Goal: Task Accomplishment & Management: Manage account settings

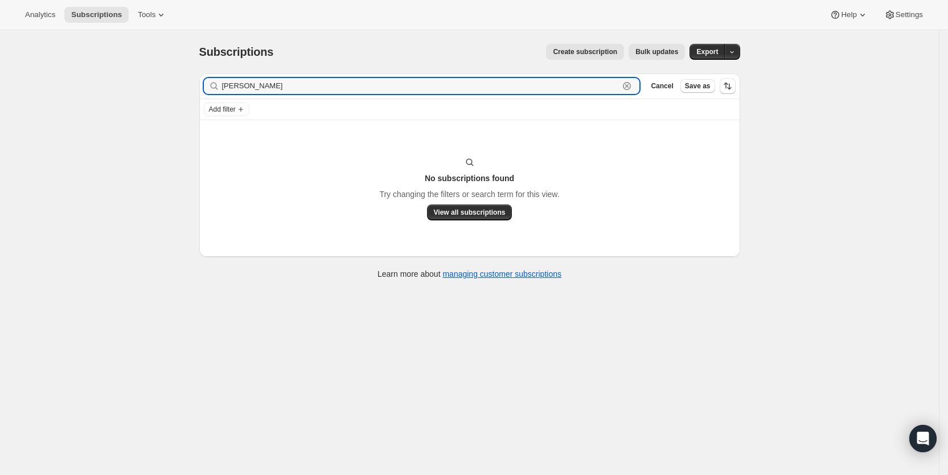
drag, startPoint x: 0, startPoint y: 0, endPoint x: 215, endPoint y: 87, distance: 231.6
click at [215, 87] on div "[PERSON_NAME]" at bounding box center [422, 86] width 436 height 16
paste input "[EMAIL_ADDRESS][DOMAIN_NAME]"
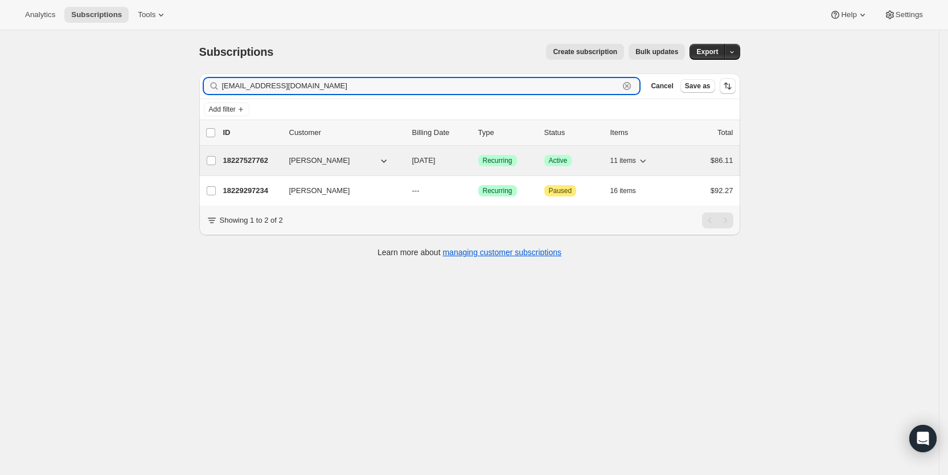
type input "[EMAIL_ADDRESS][DOMAIN_NAME]"
click at [426, 159] on span "[DATE]" at bounding box center [423, 160] width 23 height 9
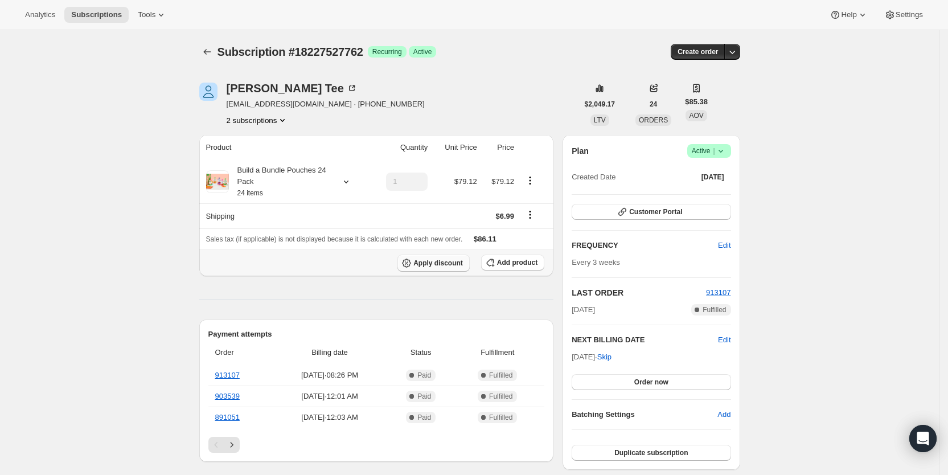
click at [446, 266] on span "Apply discount" at bounding box center [438, 262] width 50 height 9
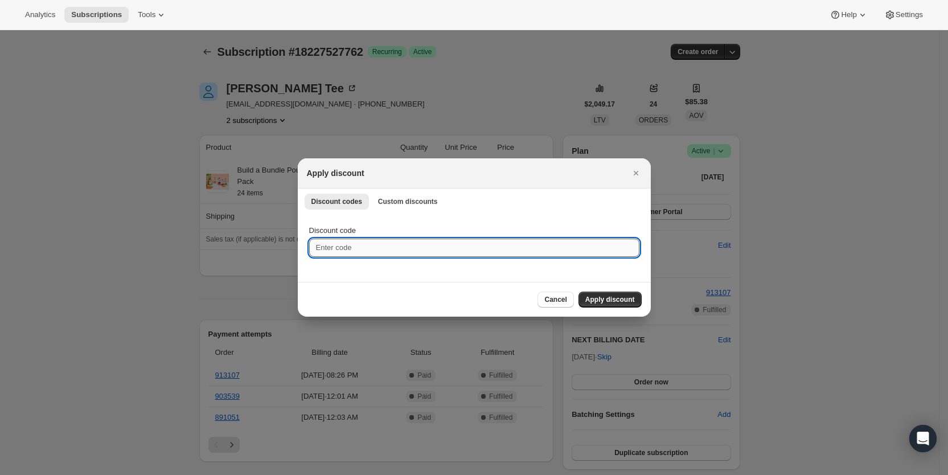
click at [346, 248] on input "Discount code" at bounding box center [474, 248] width 330 height 18
type input "ac_15"
click at [607, 299] on span "Apply discount" at bounding box center [610, 299] width 50 height 9
